Goal: Information Seeking & Learning: Learn about a topic

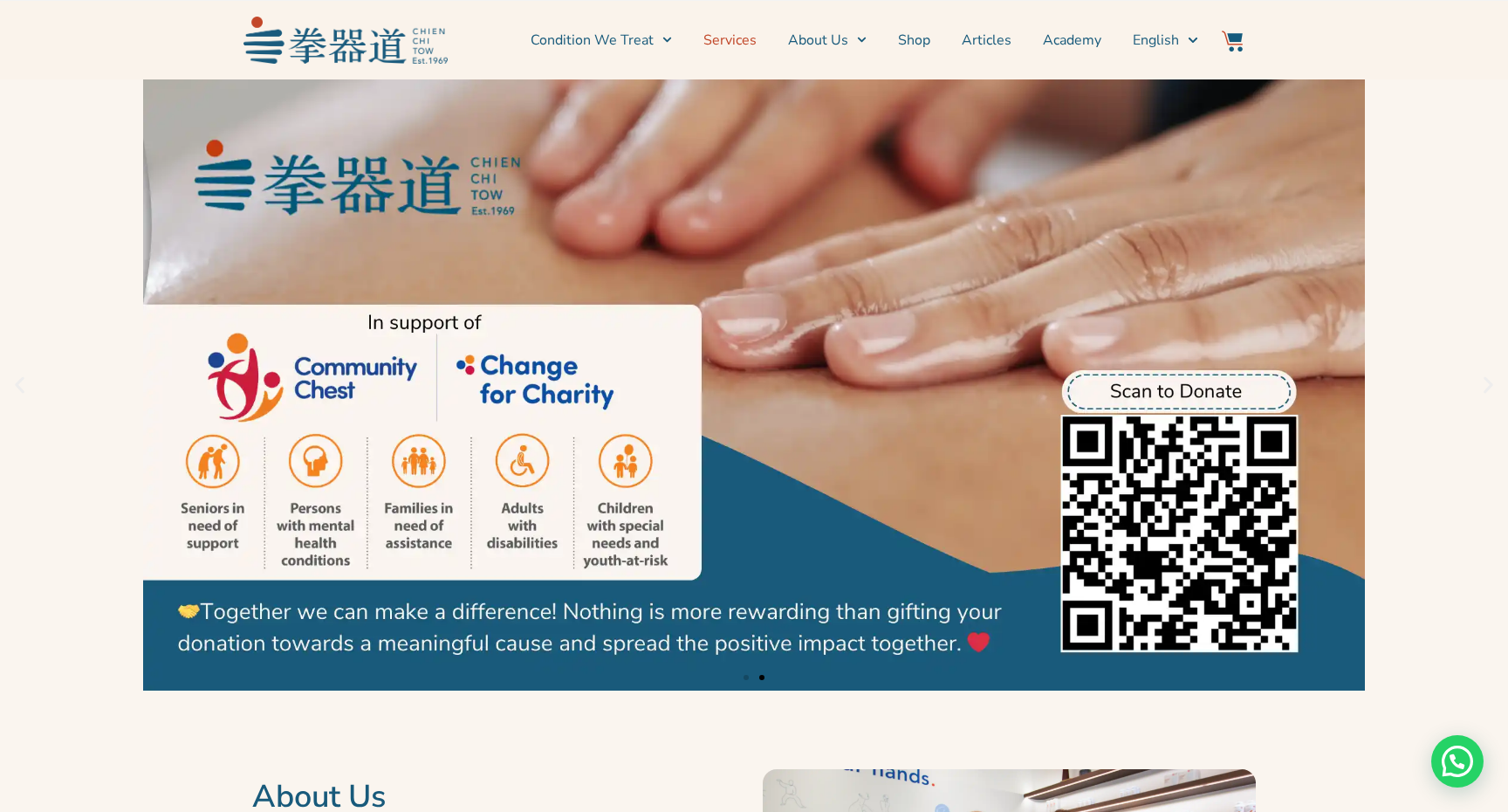
click at [737, 37] on link "Services" at bounding box center [730, 40] width 53 height 43
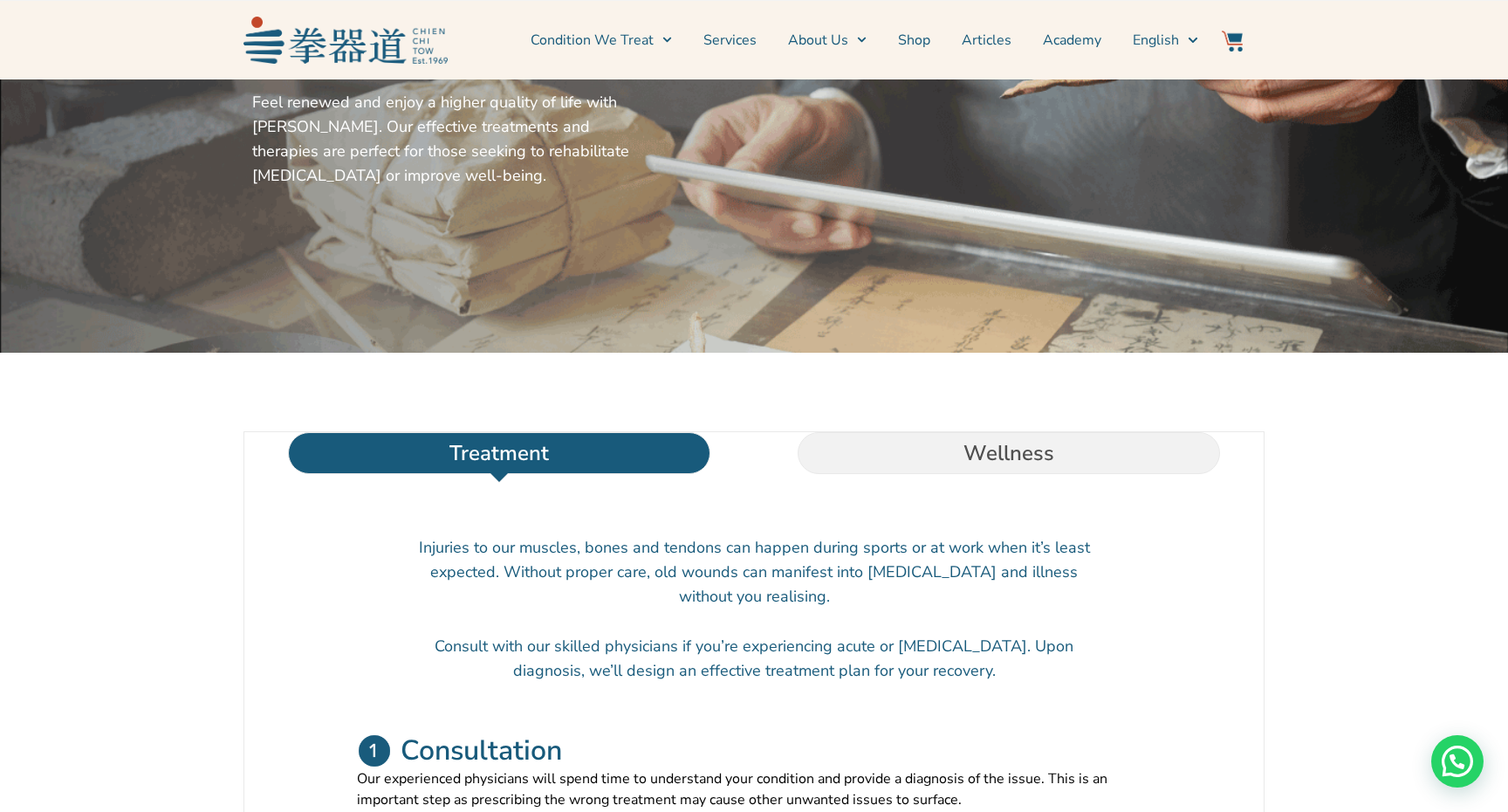
scroll to position [390, 0]
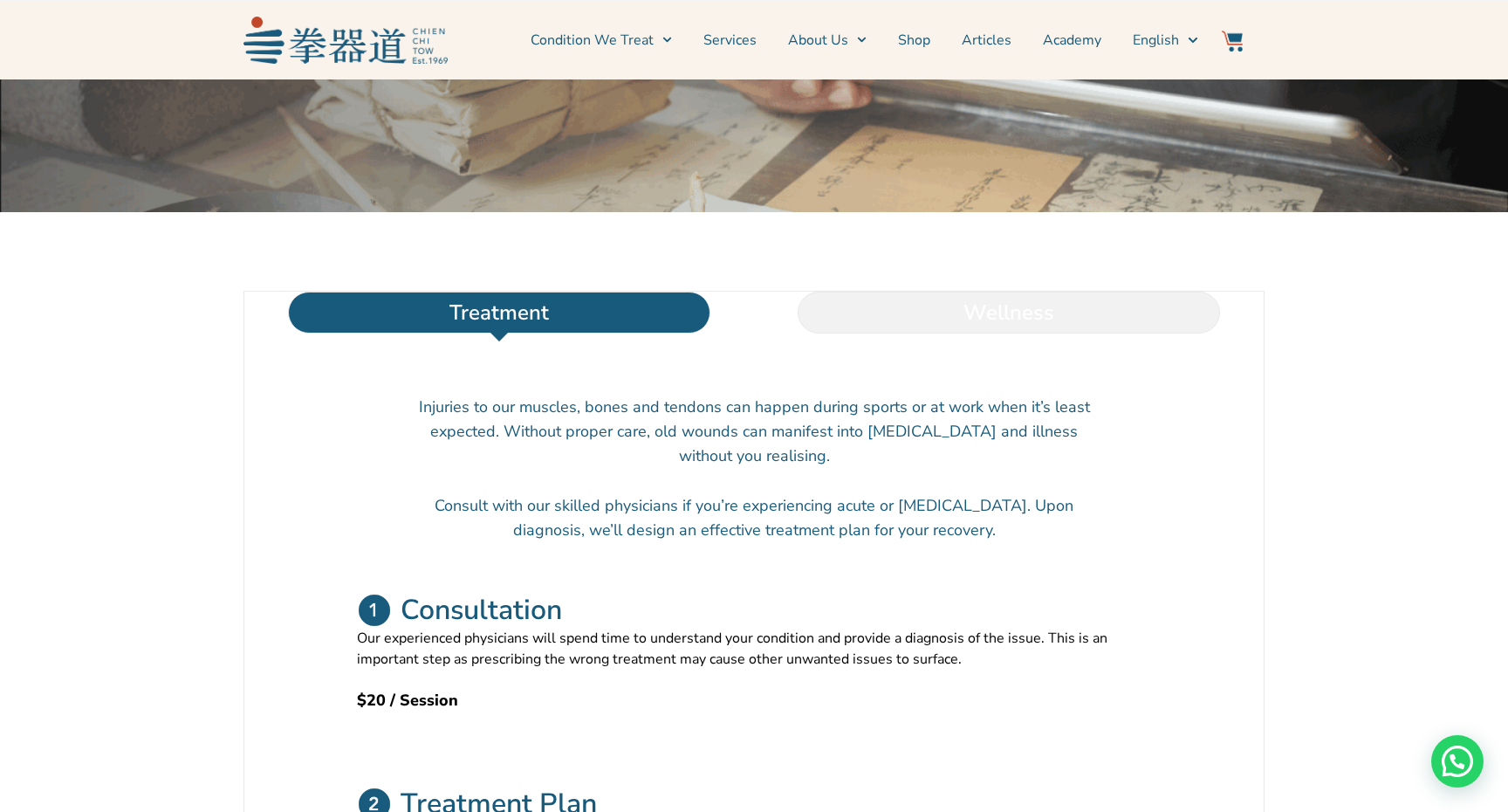
click at [973, 333] on li "Wellness" at bounding box center [1009, 313] width 510 height 42
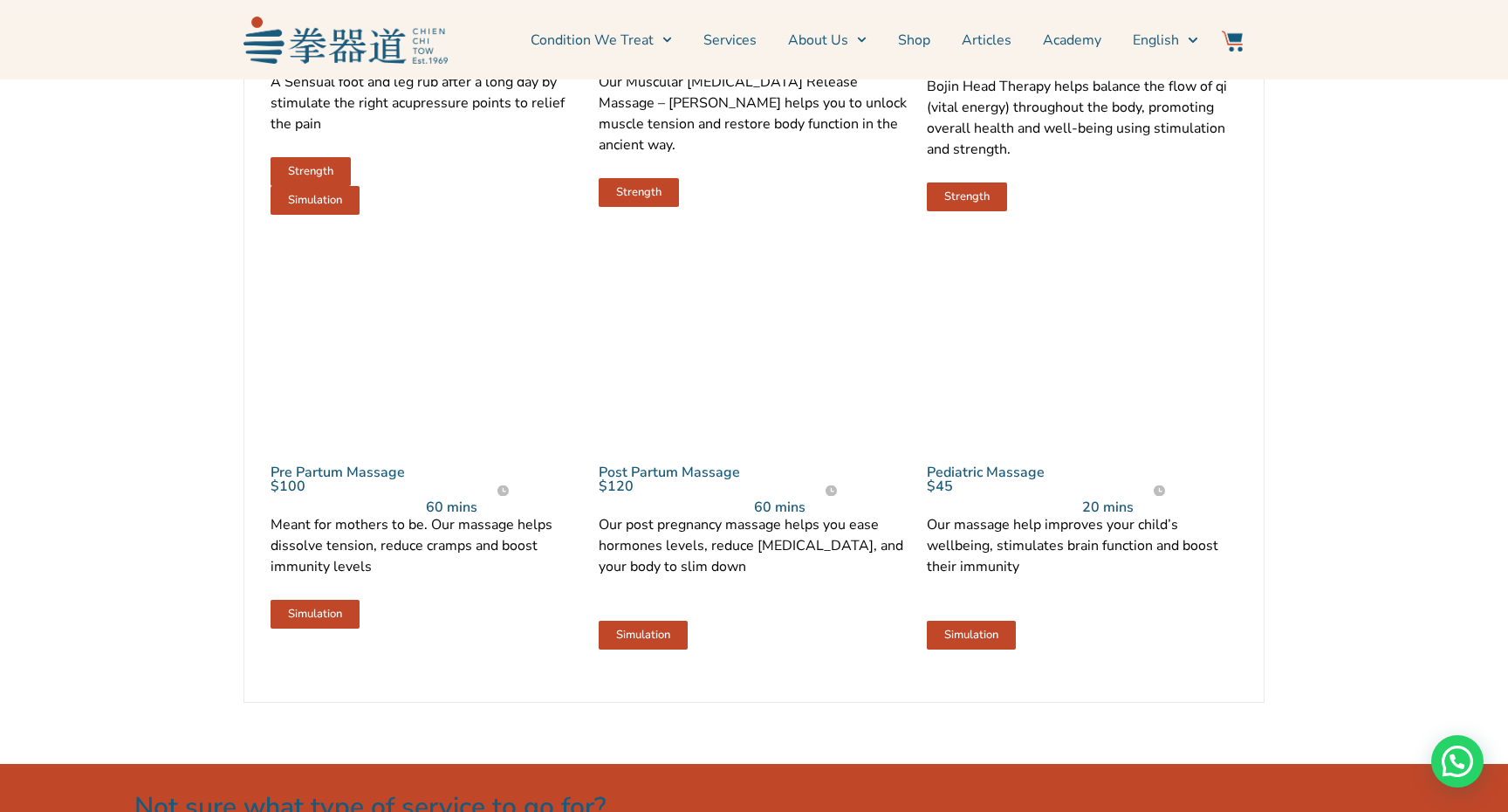
scroll to position [1709, 0]
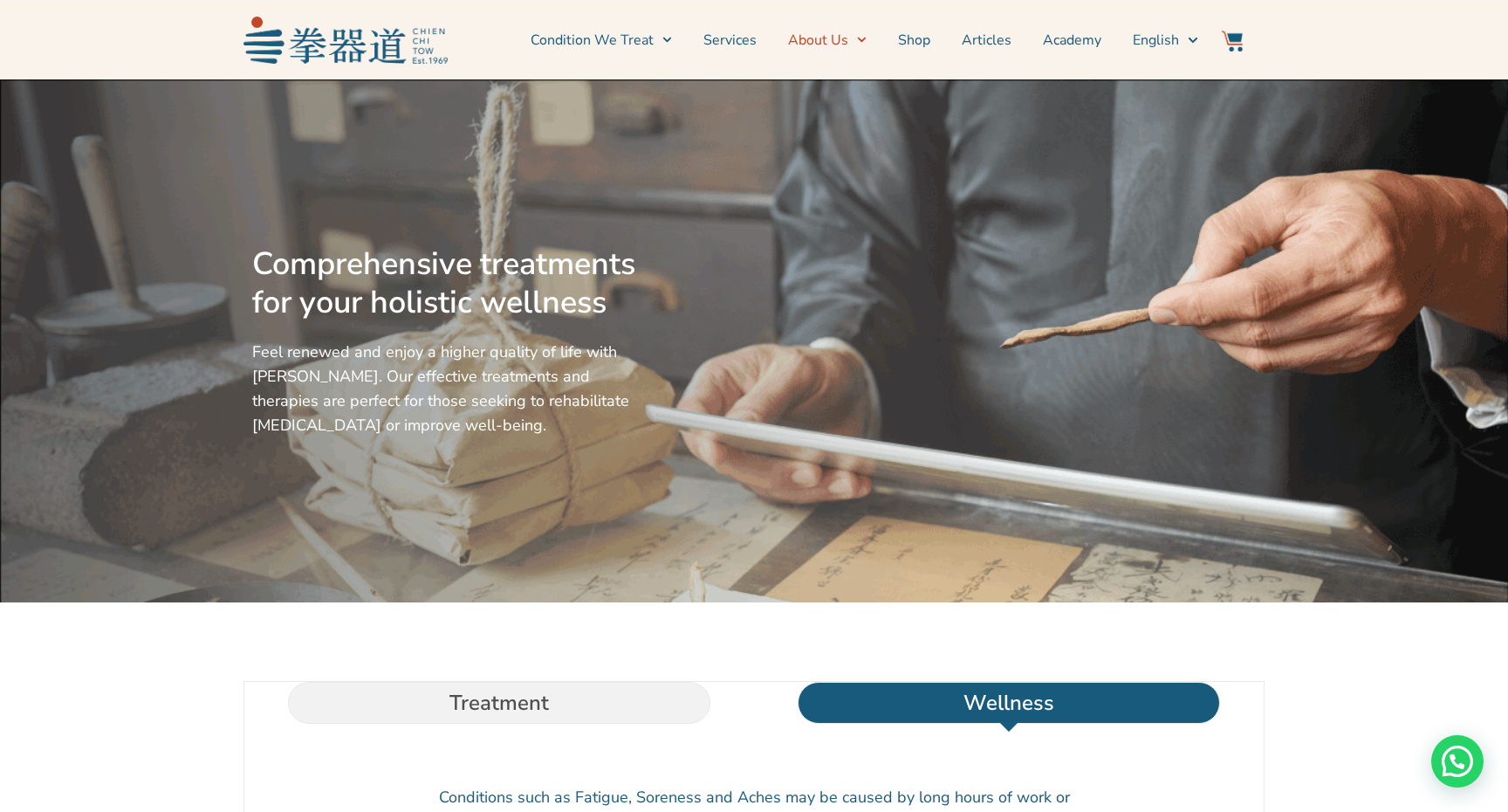
scroll to position [0, 0]
click at [479, 724] on li "Treatment" at bounding box center [499, 702] width 510 height 42
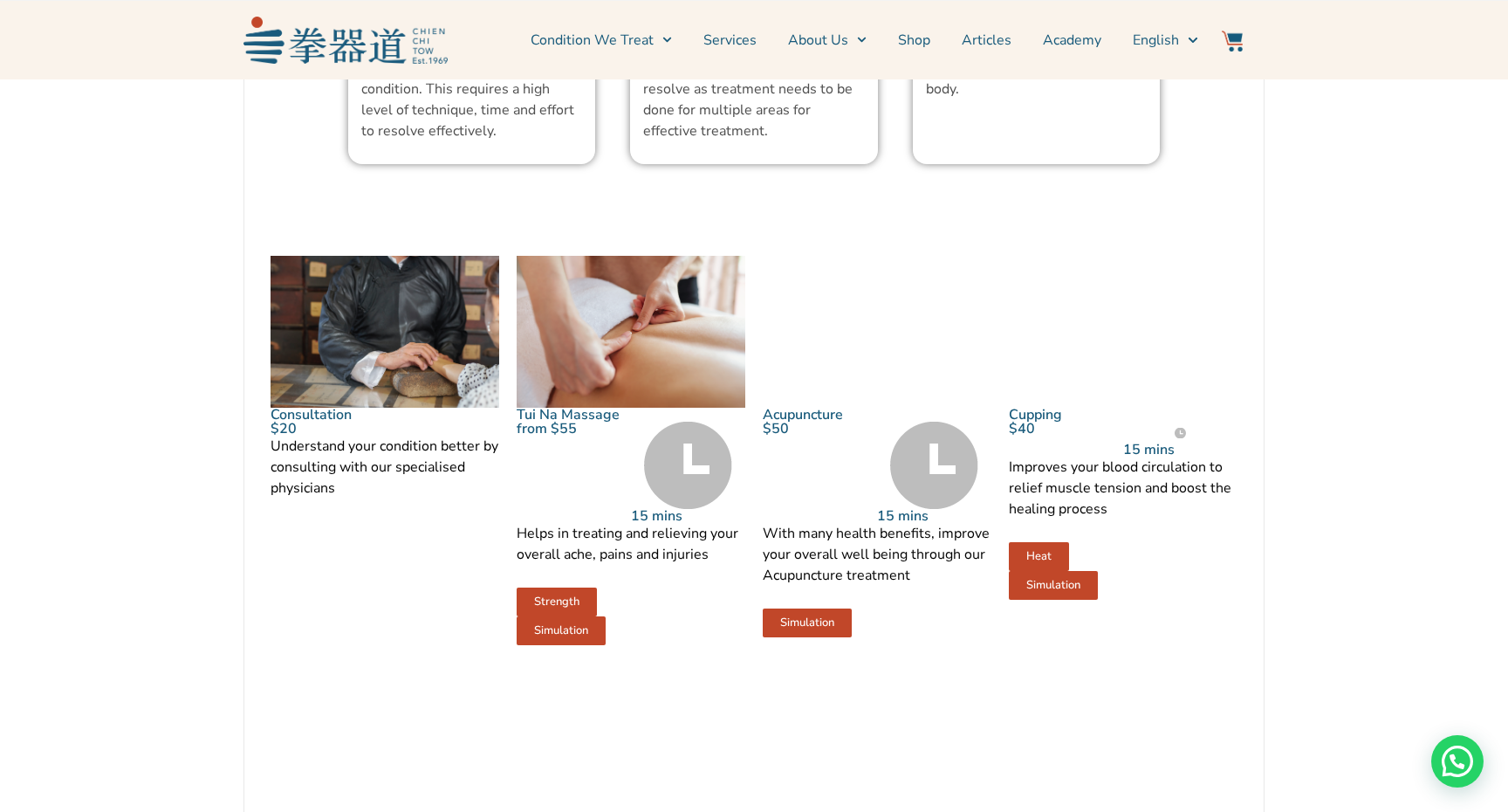
scroll to position [1730, 0]
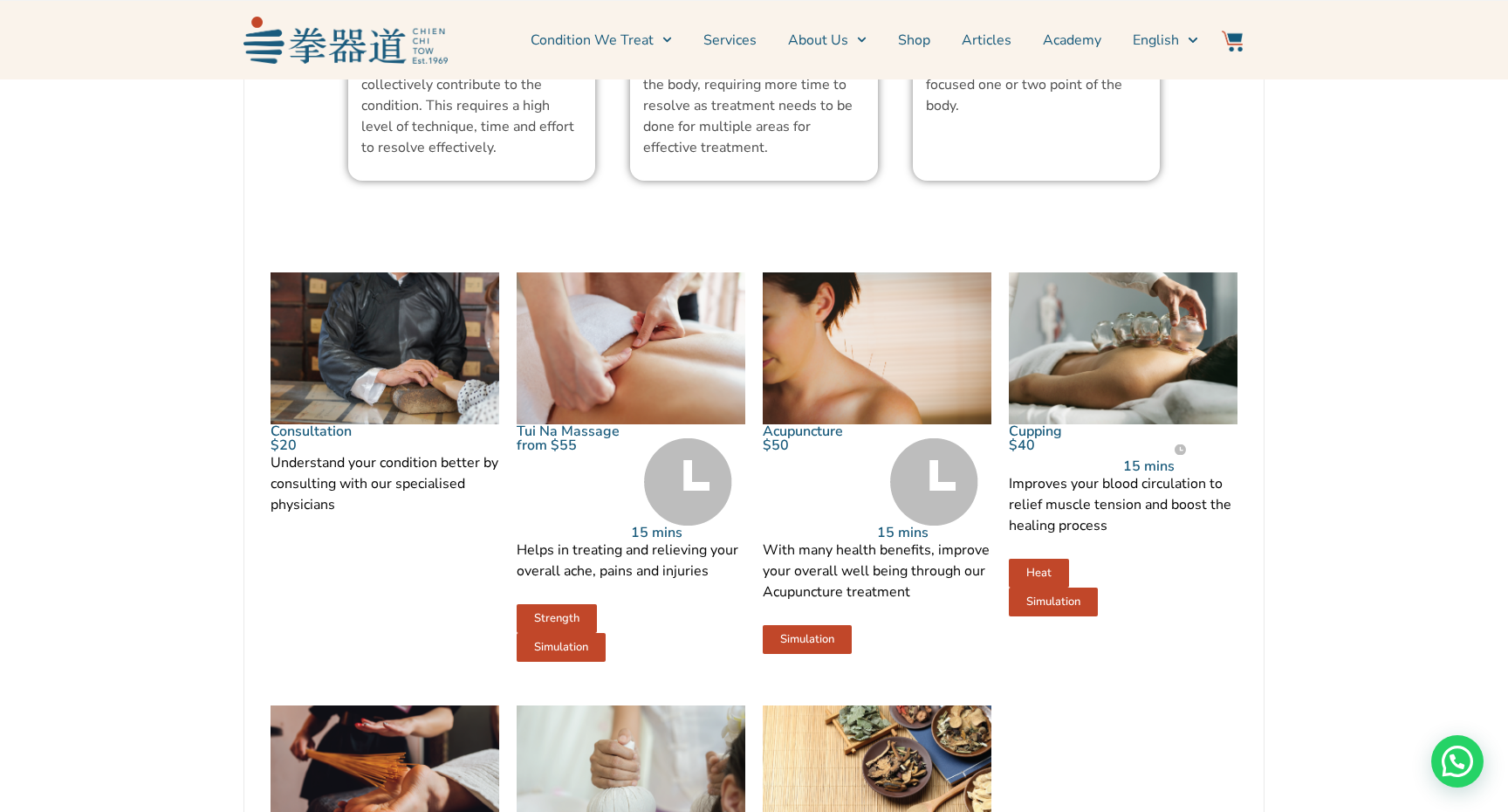
click at [558, 662] on link "Simulation" at bounding box center [561, 646] width 89 height 29
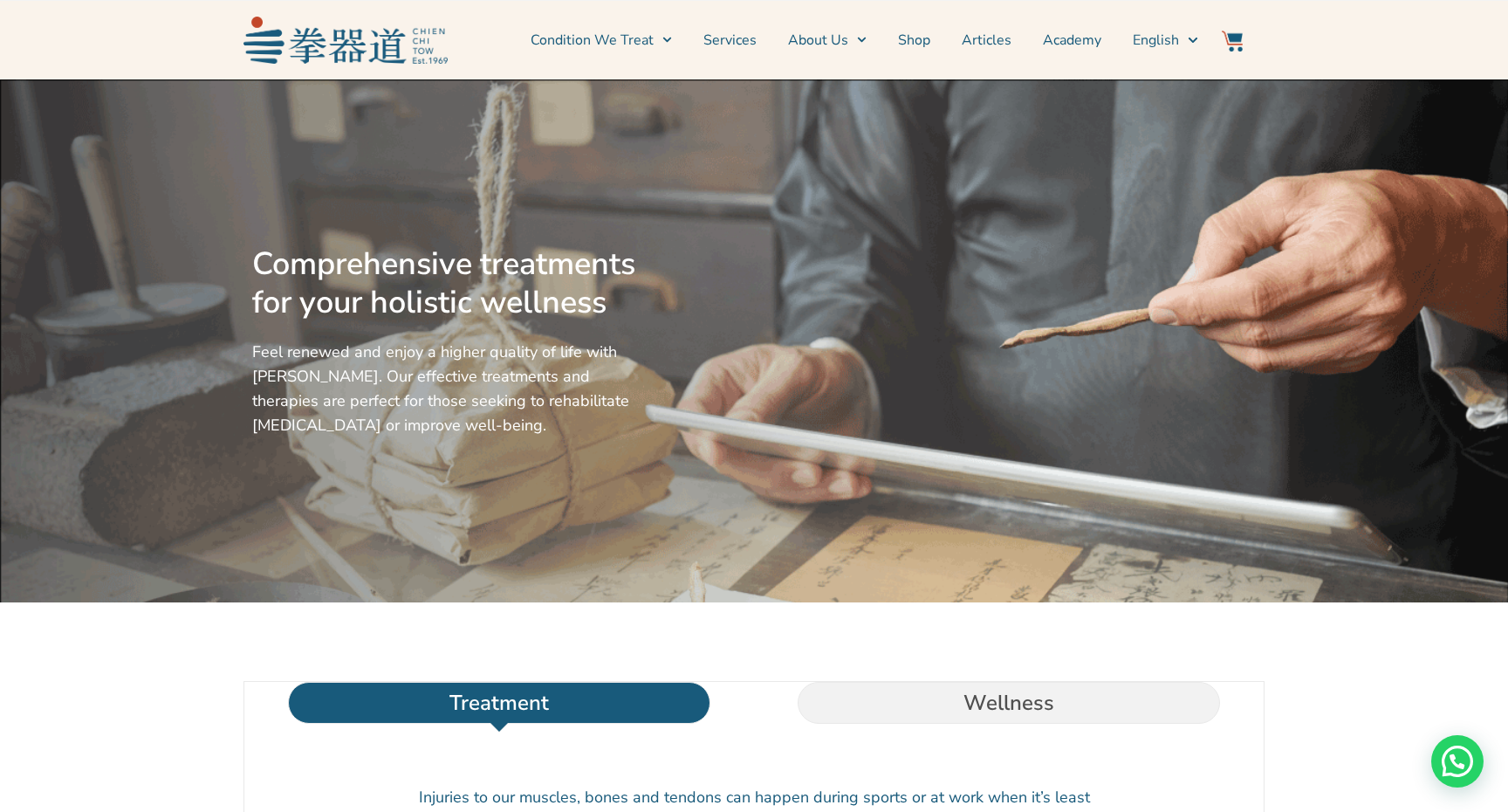
scroll to position [0, 0]
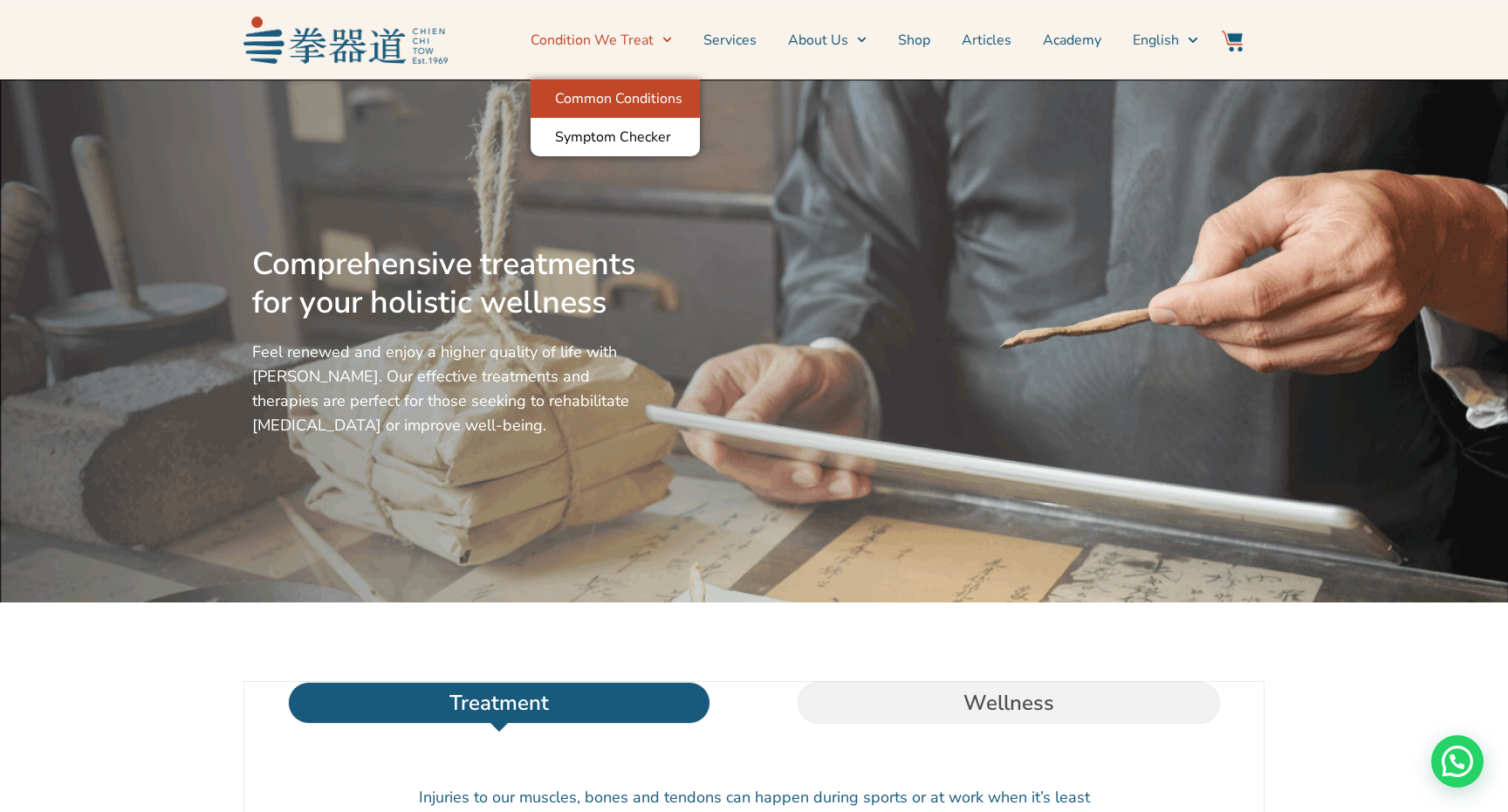
click at [627, 103] on link "Common Conditions" at bounding box center [615, 99] width 169 height 39
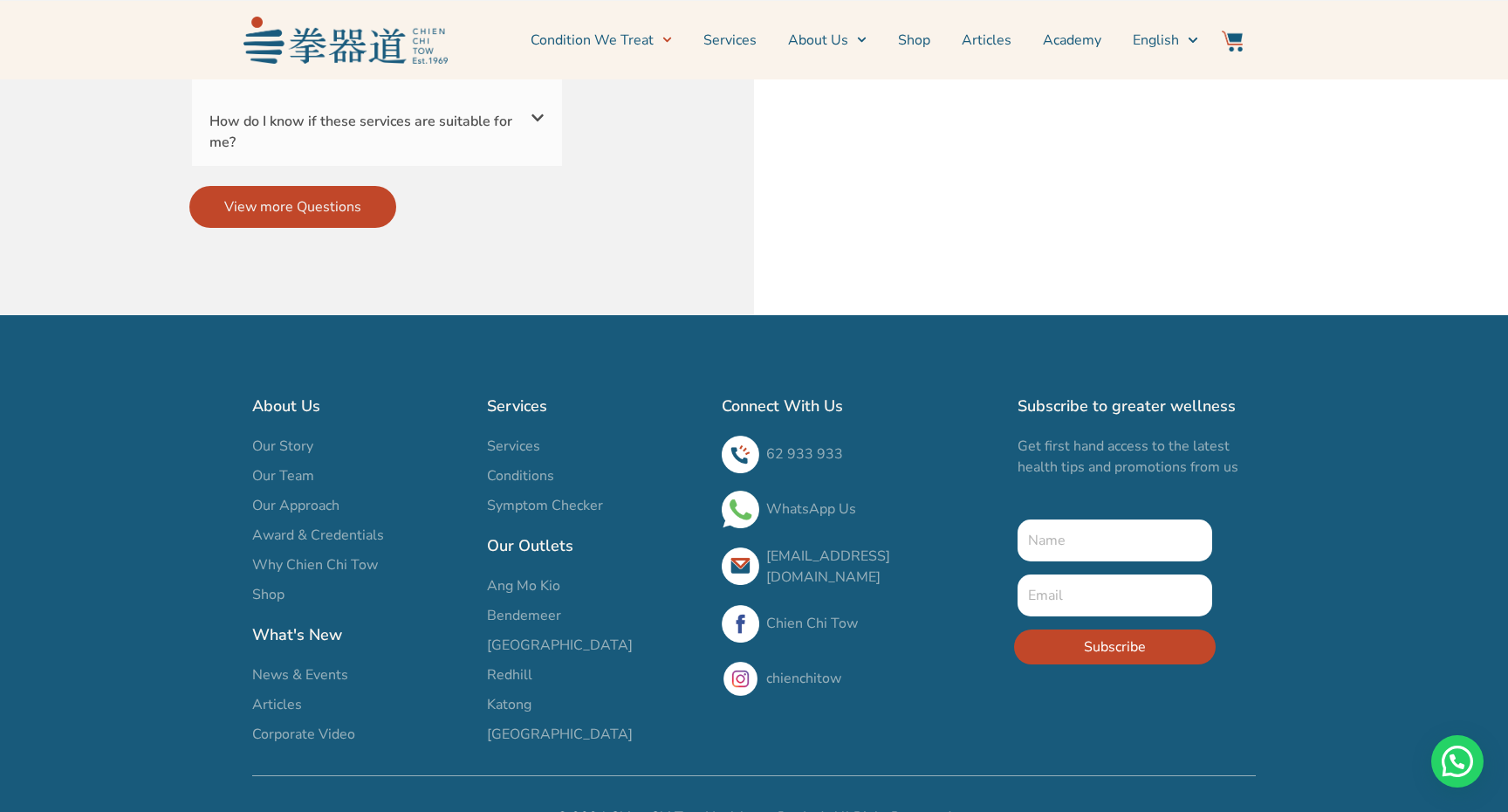
scroll to position [6250, 0]
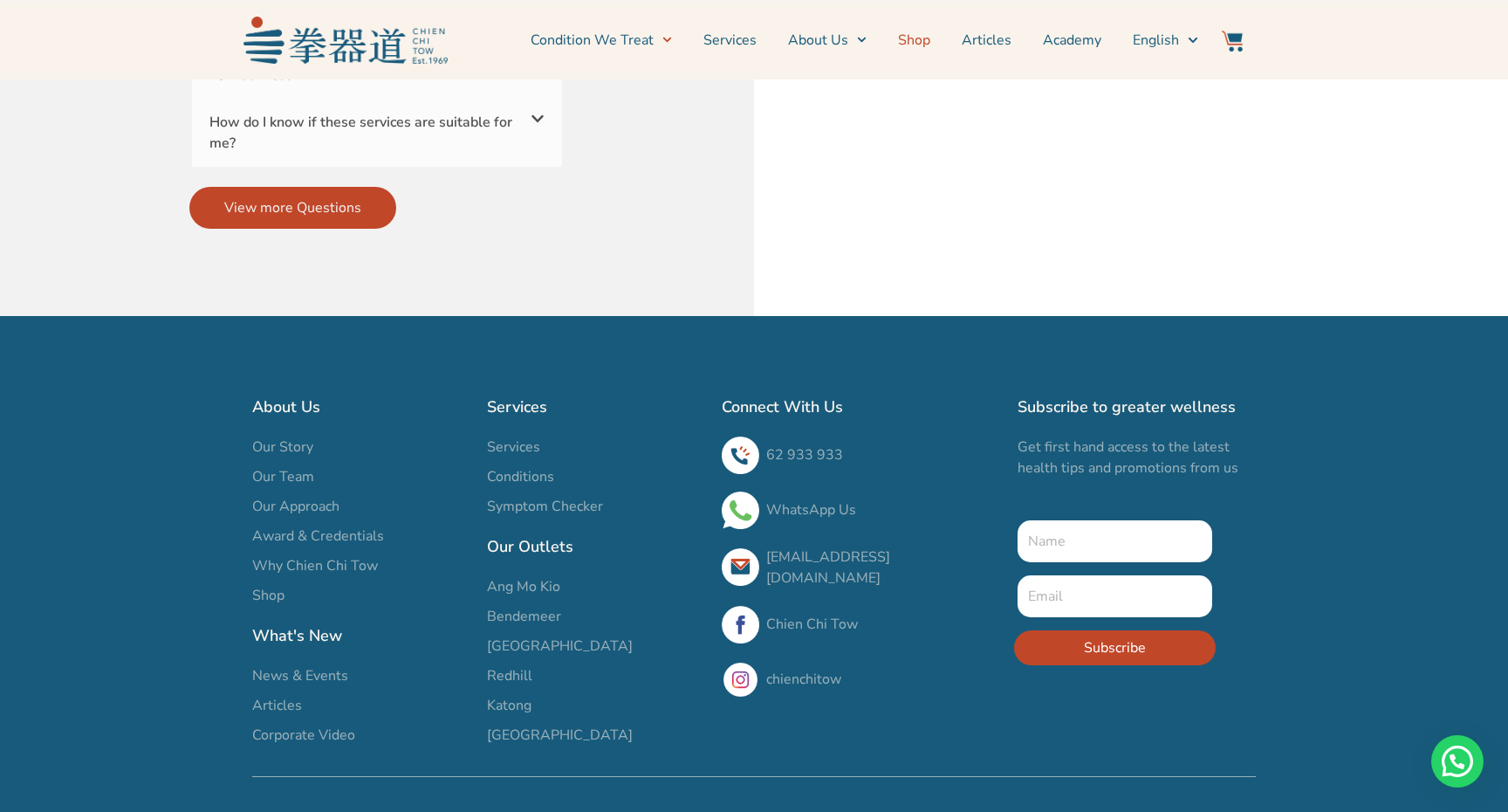
click at [915, 44] on link "Shop" at bounding box center [913, 40] width 32 height 43
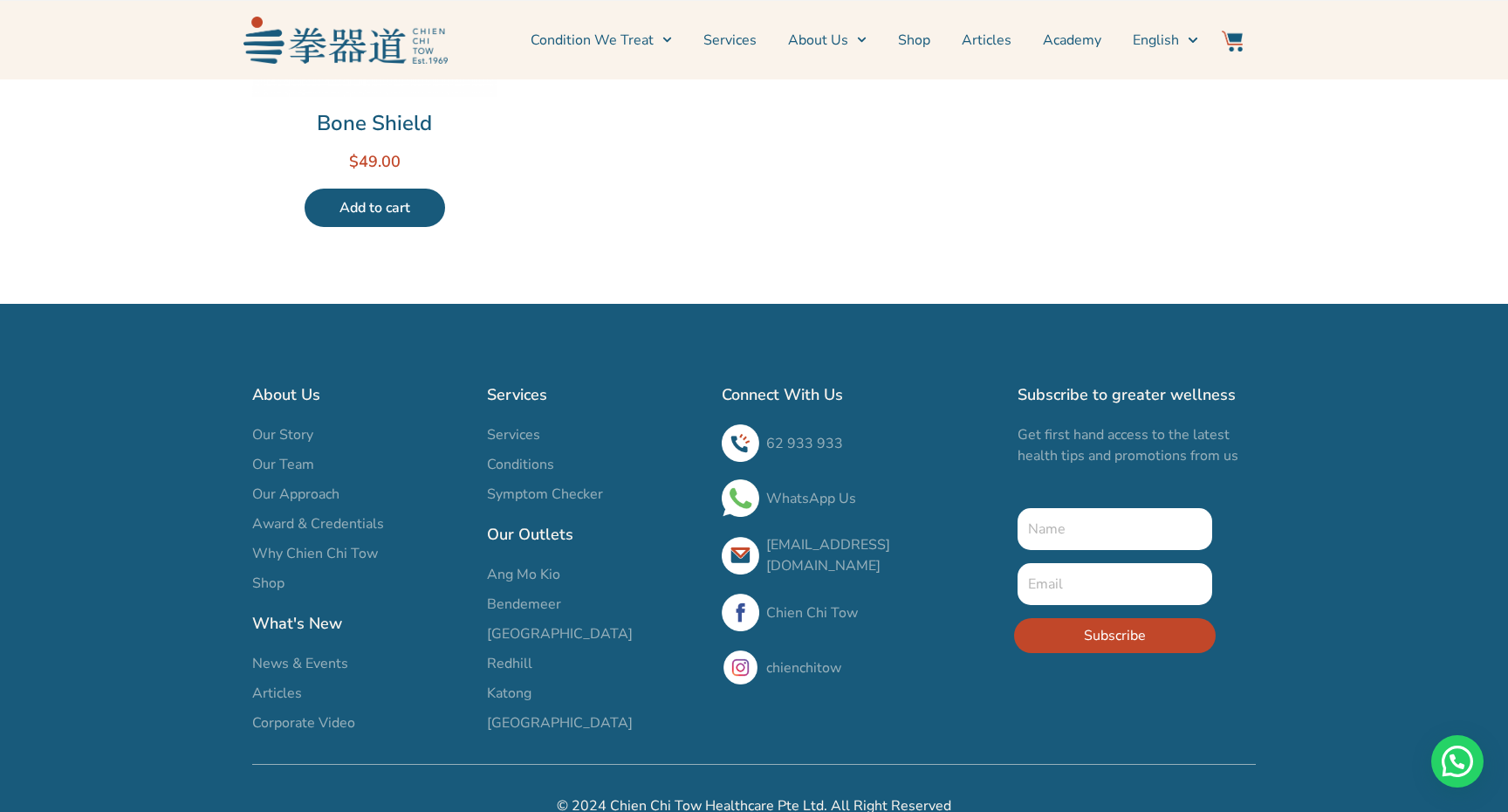
scroll to position [1249, 0]
